Goal: Information Seeking & Learning: Check status

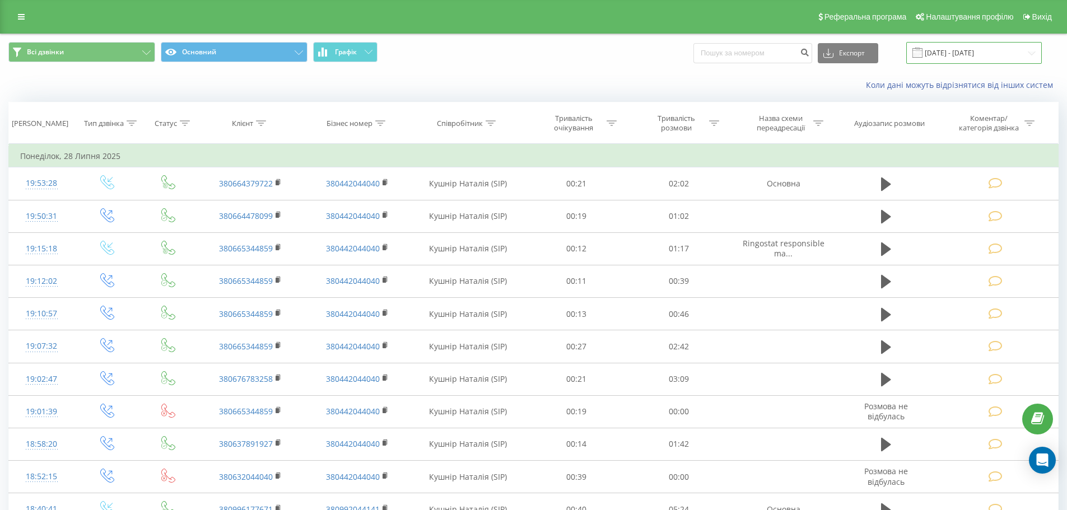
click at [1030, 52] on input "28.06.2025 - 28.07.2025" at bounding box center [974, 53] width 136 height 22
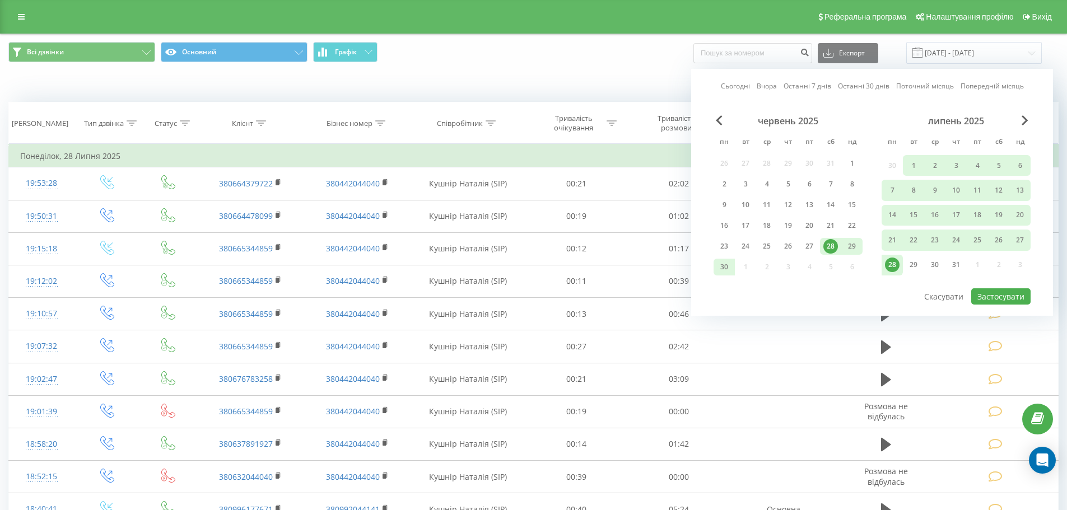
click at [736, 85] on link "Сьогодні" at bounding box center [735, 86] width 29 height 11
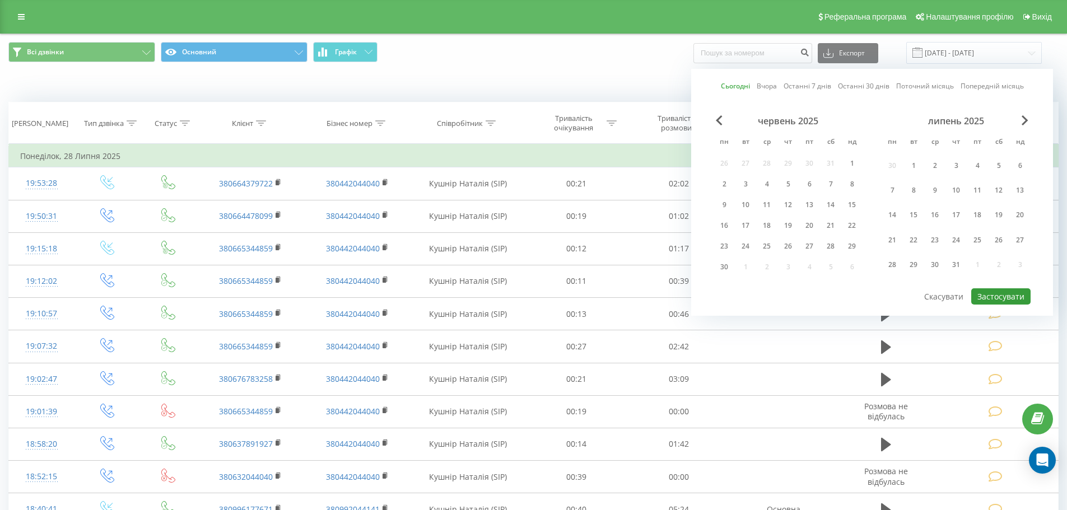
click at [1012, 295] on button "Застосувати" at bounding box center [1000, 297] width 59 height 16
type input "[DATE] - [DATE]"
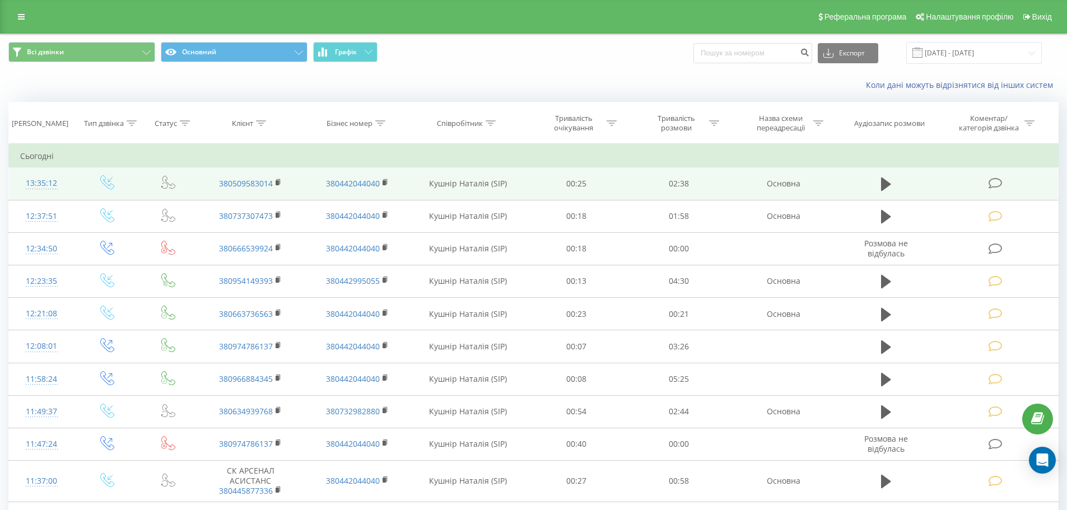
click at [992, 180] on icon at bounding box center [996, 184] width 14 height 12
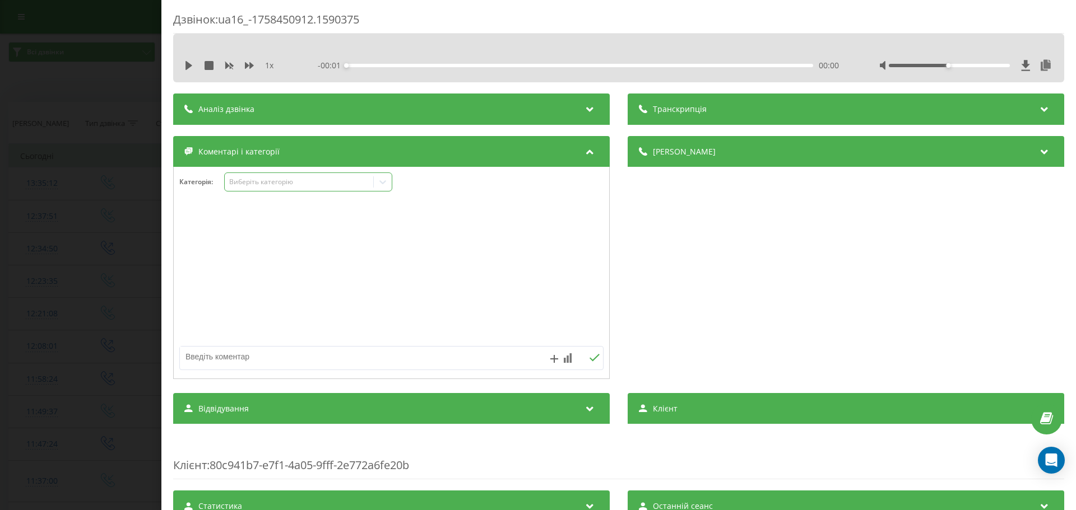
click at [384, 182] on icon at bounding box center [382, 181] width 11 height 11
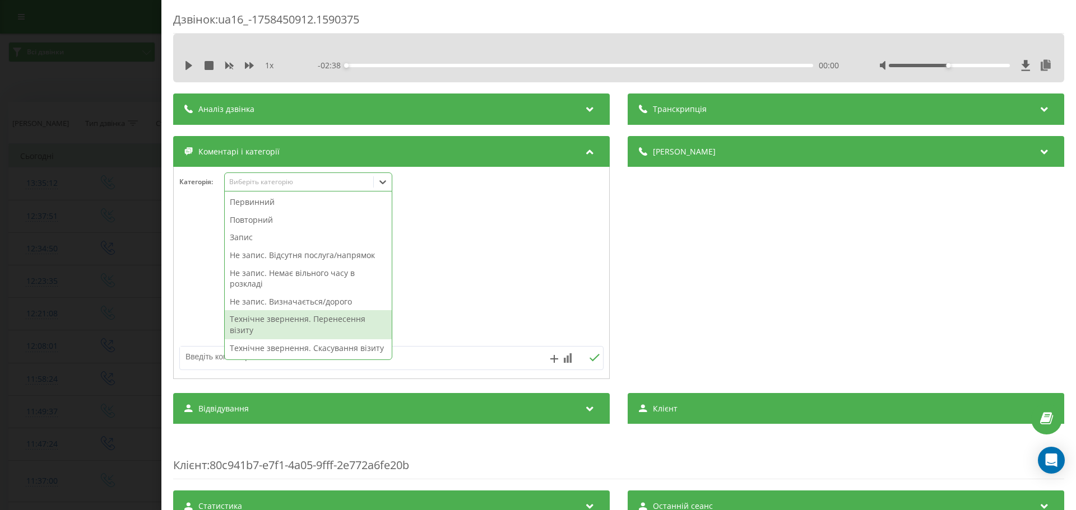
click at [285, 317] on div "Технічне звернення. Перенесення візиту" at bounding box center [308, 324] width 167 height 29
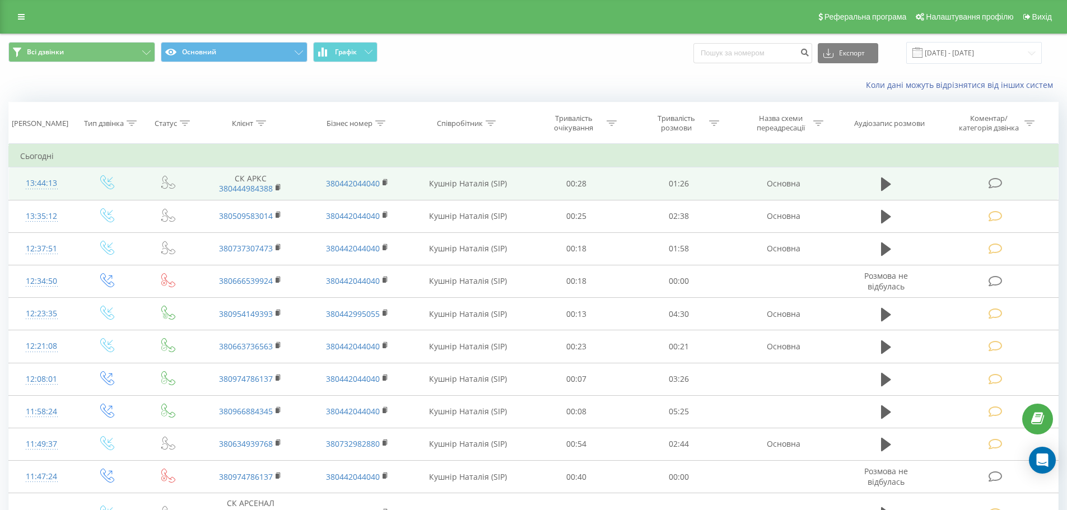
click at [995, 180] on icon at bounding box center [996, 184] width 14 height 12
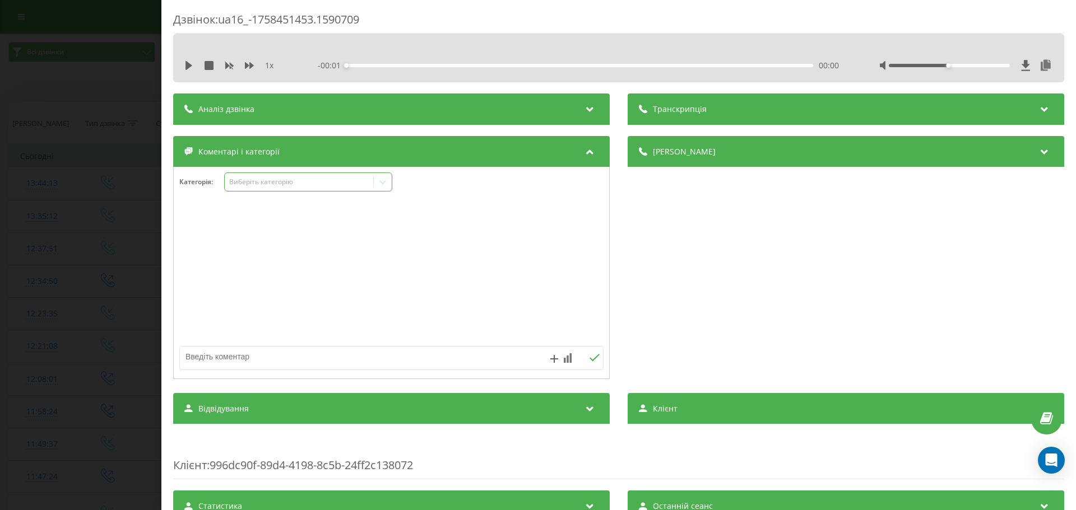
click at [385, 183] on icon at bounding box center [382, 182] width 7 height 4
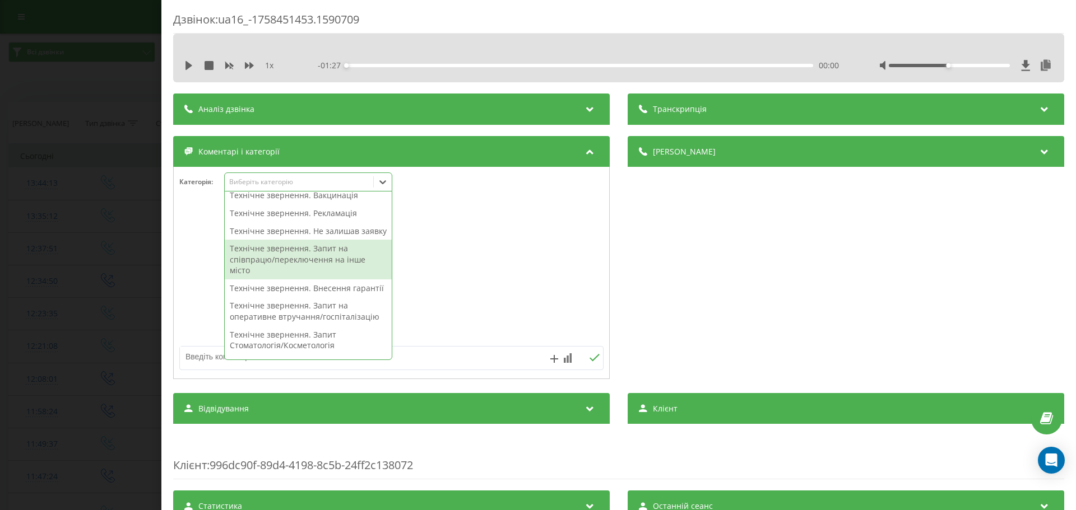
scroll to position [224, 0]
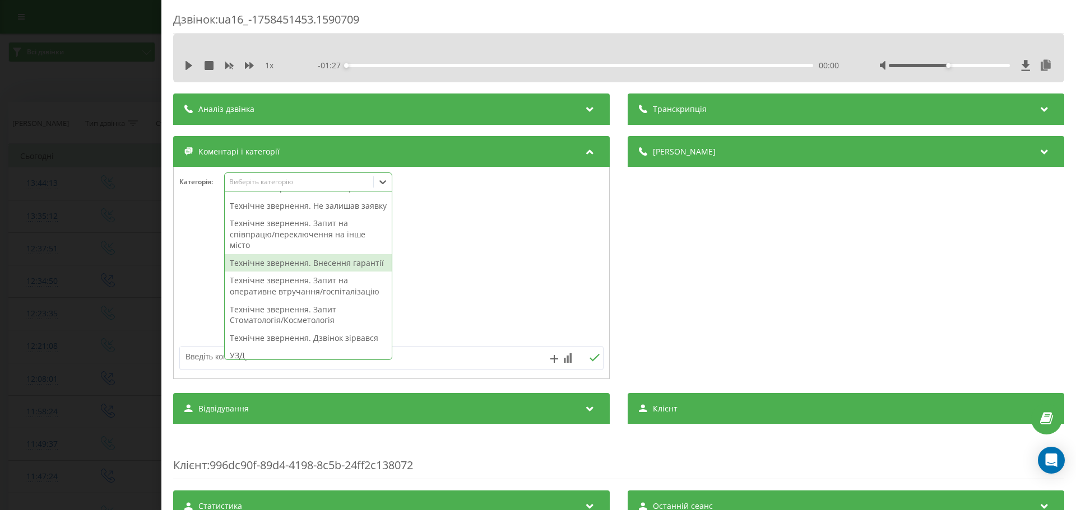
click at [286, 272] on div "Технічне звернення. Внесення гарантії" at bounding box center [308, 263] width 167 height 18
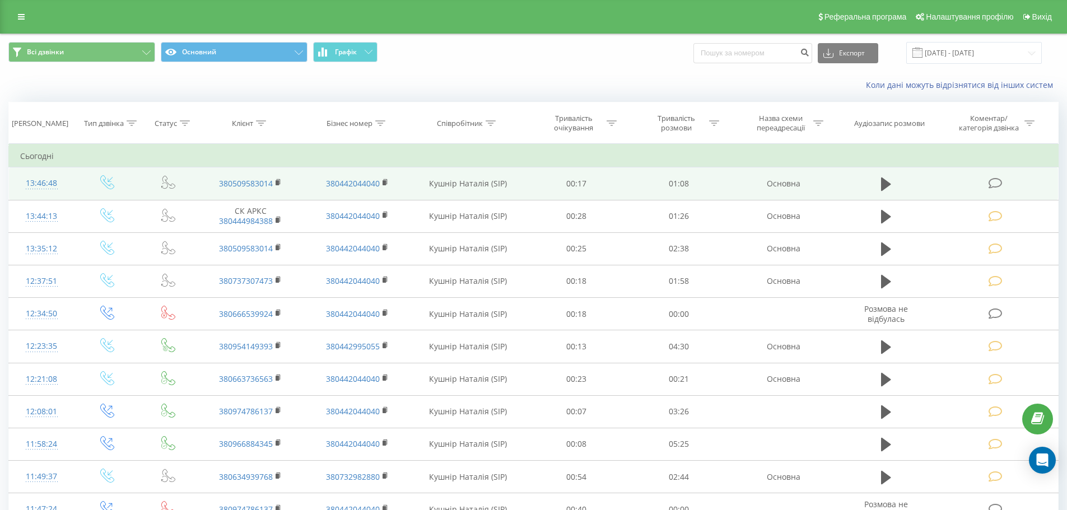
click at [990, 183] on icon at bounding box center [996, 184] width 14 height 12
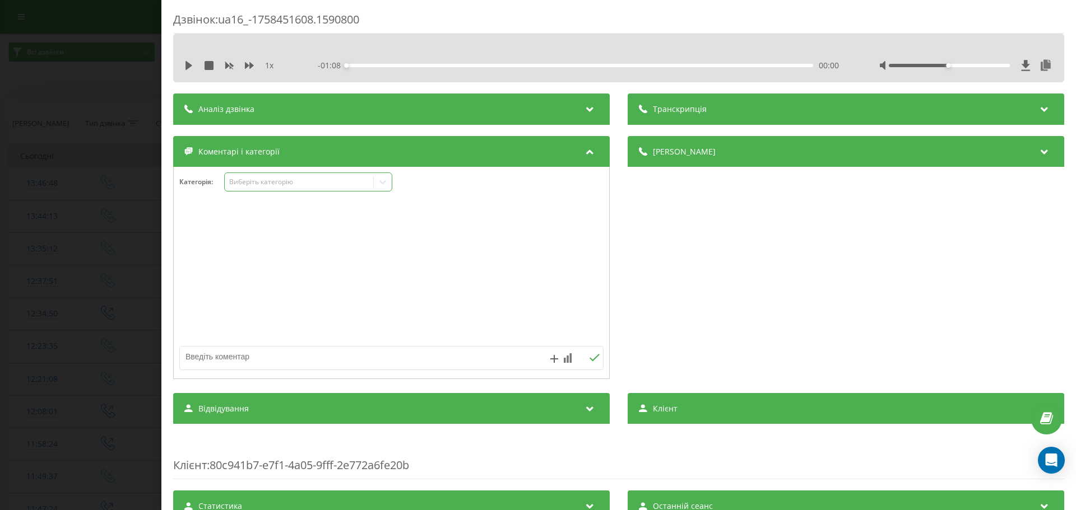
click at [383, 180] on icon at bounding box center [382, 181] width 11 height 11
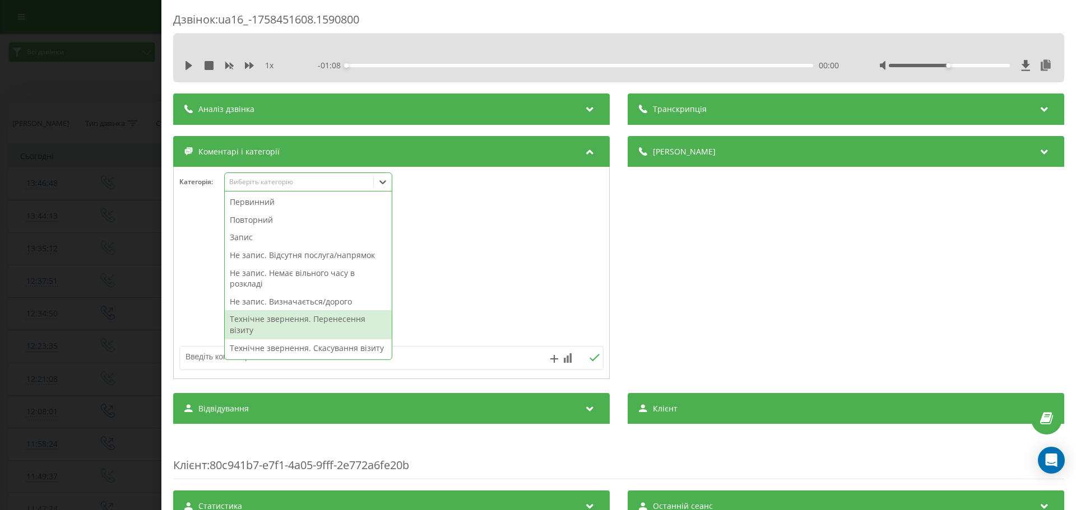
click at [296, 320] on div "Технічне звернення. Перенесення візиту" at bounding box center [308, 324] width 167 height 29
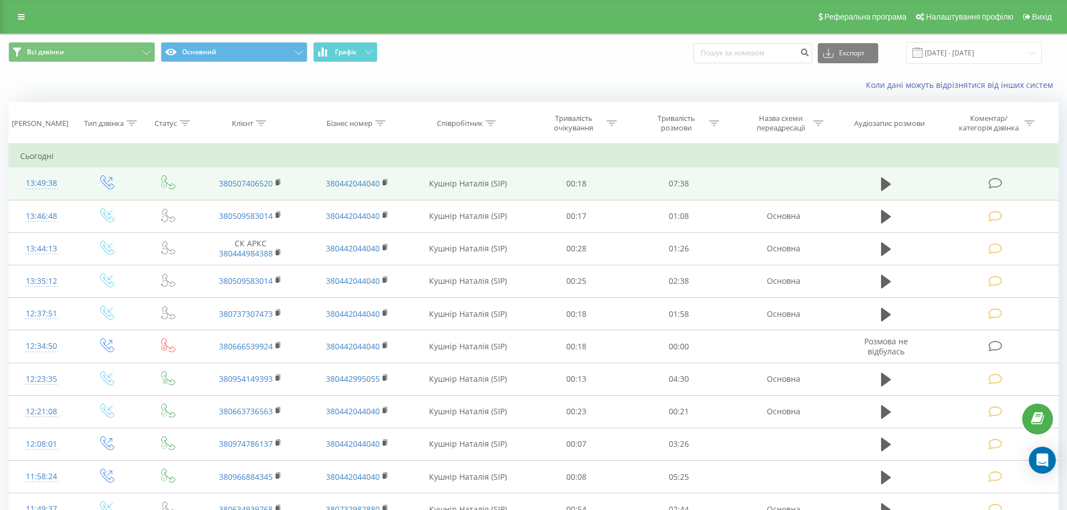
click at [995, 179] on icon at bounding box center [996, 184] width 14 height 12
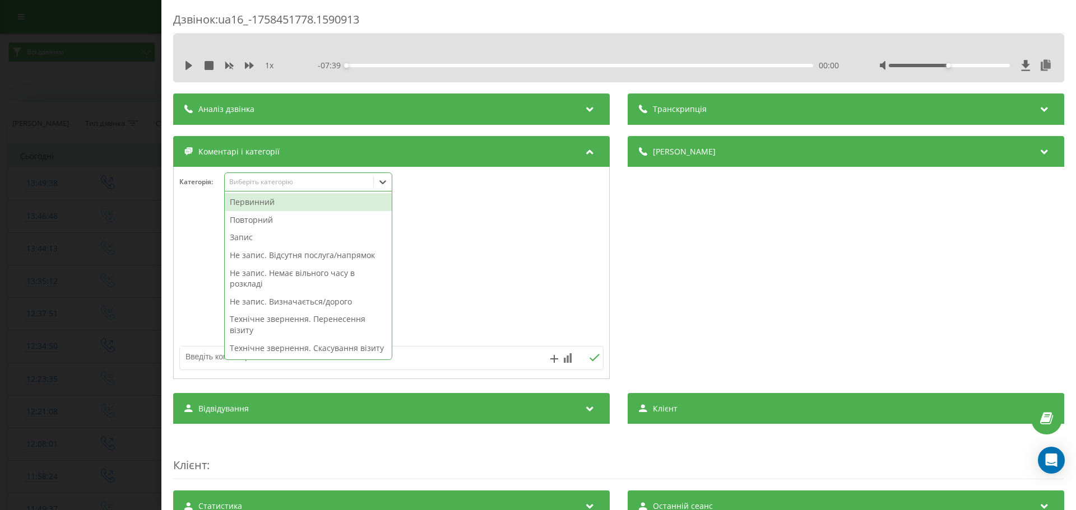
click at [384, 182] on icon at bounding box center [382, 181] width 11 height 11
click at [245, 199] on div "Первинний" at bounding box center [308, 202] width 167 height 18
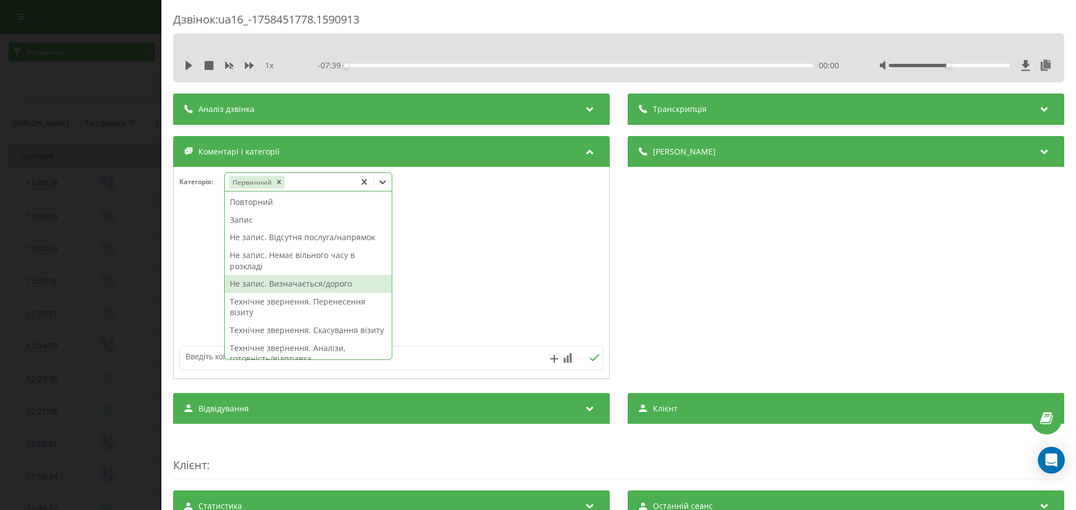
click at [277, 281] on div "Не запис. Визначається/дорого" at bounding box center [308, 284] width 167 height 18
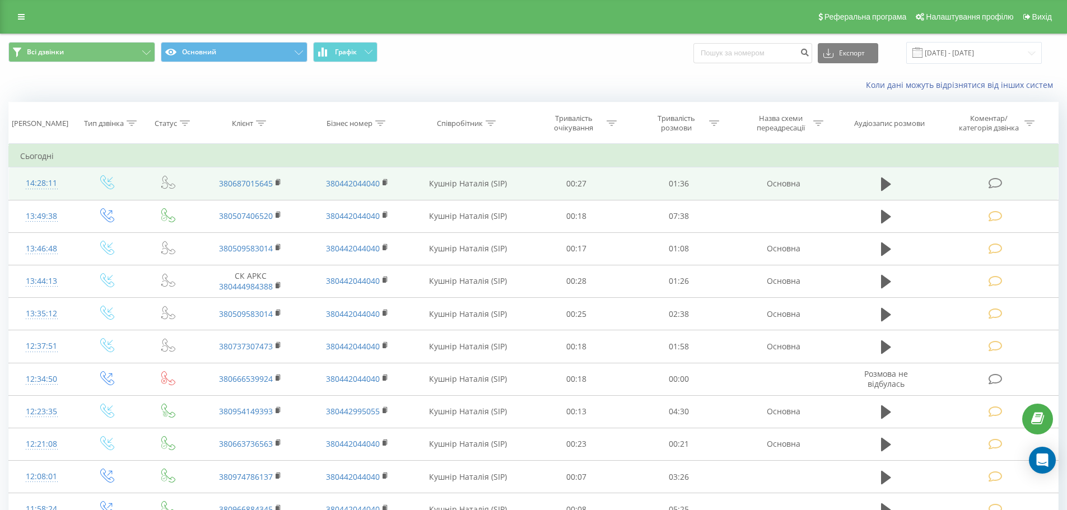
click at [997, 185] on icon at bounding box center [996, 184] width 14 height 12
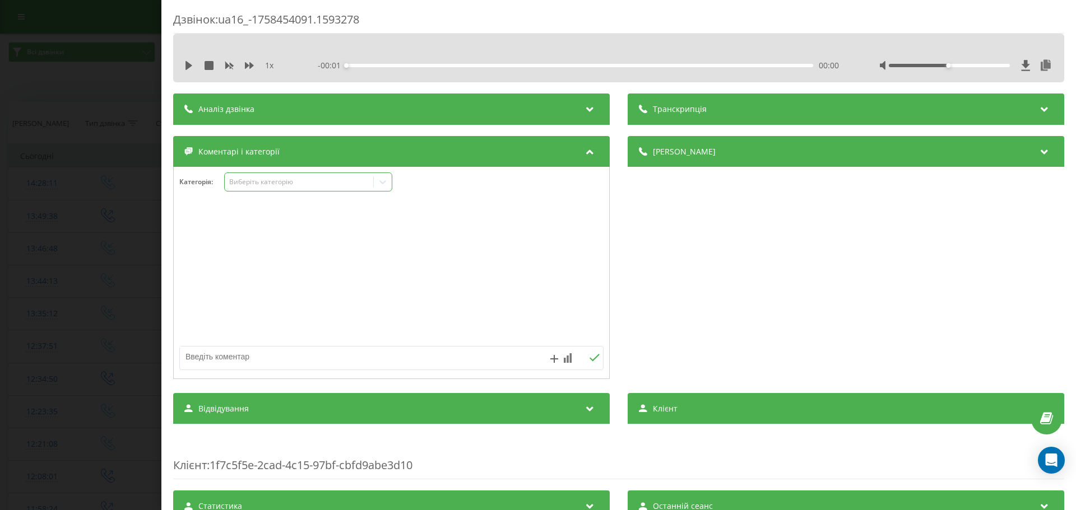
click at [383, 184] on icon at bounding box center [382, 182] width 7 height 4
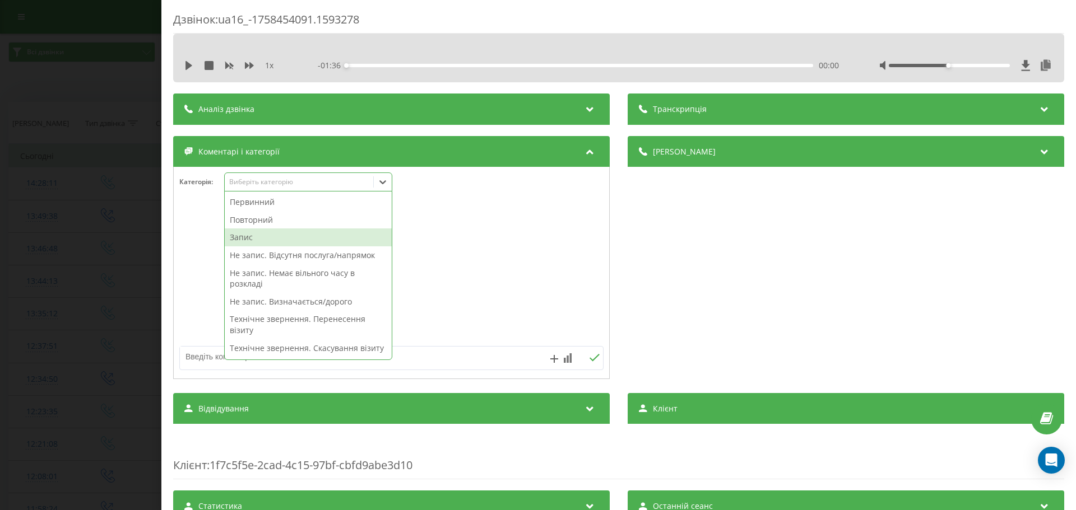
click at [243, 233] on div "Запис" at bounding box center [308, 238] width 167 height 18
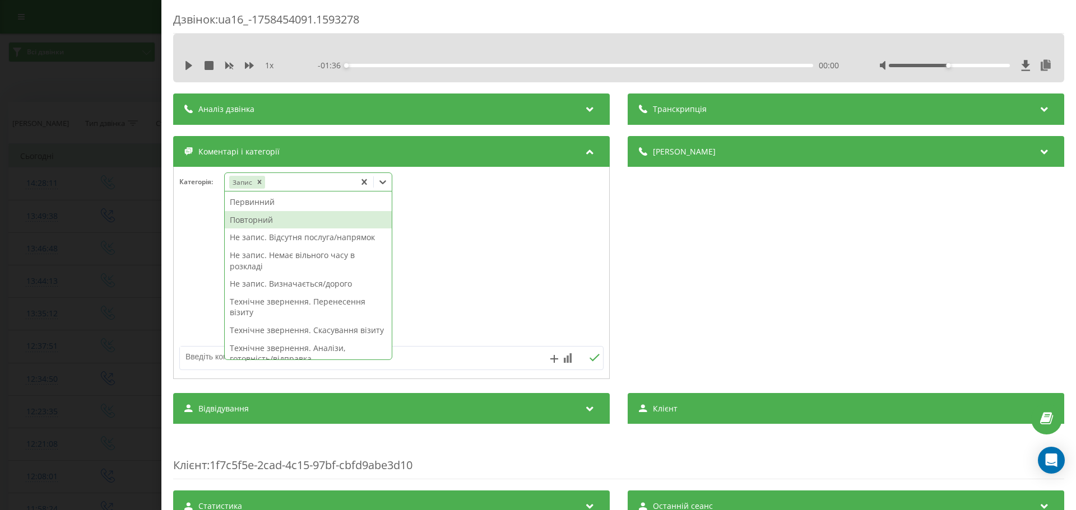
click at [251, 217] on div "Повторний" at bounding box center [308, 220] width 167 height 18
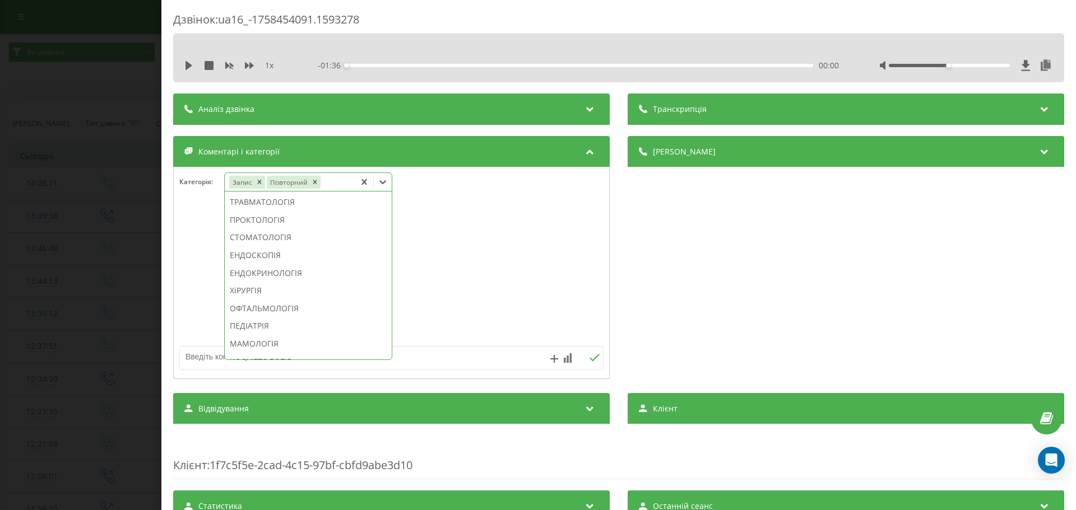
scroll to position [527, 0]
click at [294, 239] on div "СТОМАТОЛОГІЯ" at bounding box center [308, 230] width 167 height 18
